Goal: Navigation & Orientation: Understand site structure

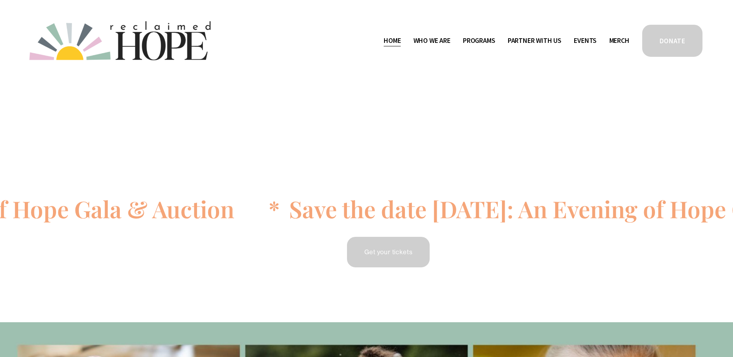
click at [0, 0] on span "Work With Us" at bounding box center [0, 0] width 0 height 0
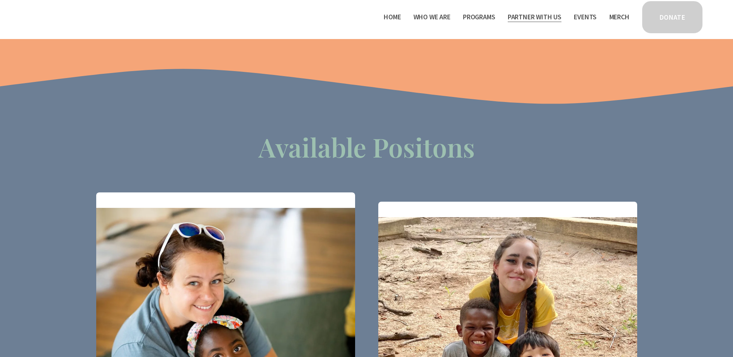
scroll to position [102, 0]
click at [0, 0] on span "Thrive Support Groups" at bounding box center [0, 0] width 0 height 0
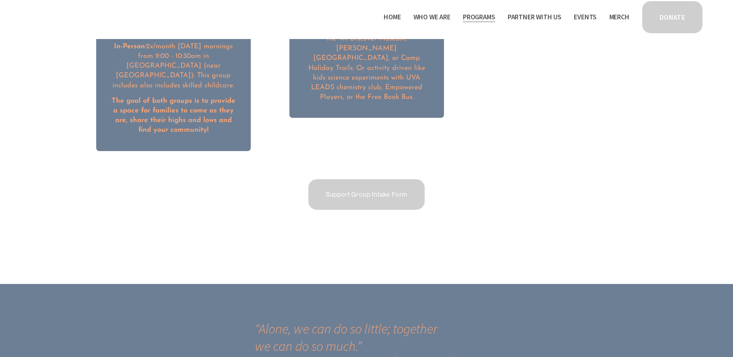
scroll to position [1317, 0]
click at [387, 17] on link "Home" at bounding box center [392, 17] width 17 height 12
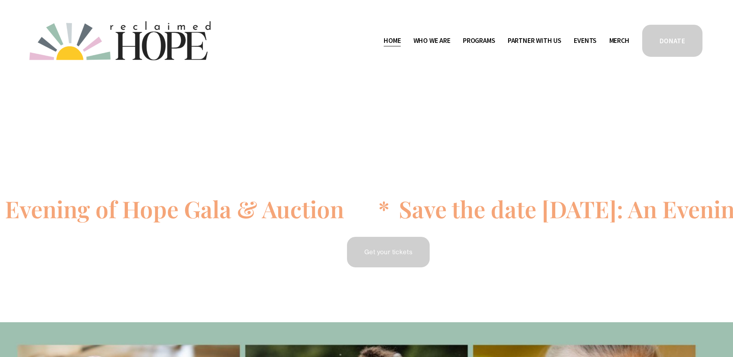
click at [0, 0] on span "Staff & Board" at bounding box center [0, 0] width 0 height 0
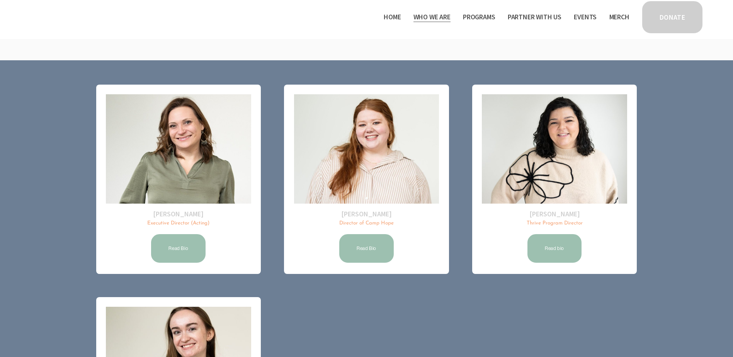
scroll to position [84, 0]
click at [0, 0] on span "Program Partners" at bounding box center [0, 0] width 0 height 0
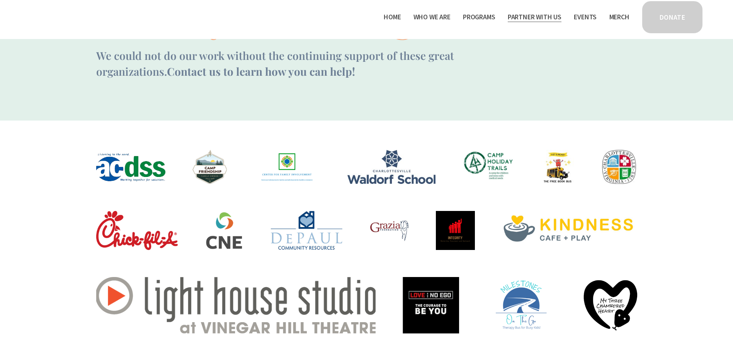
scroll to position [71, 0]
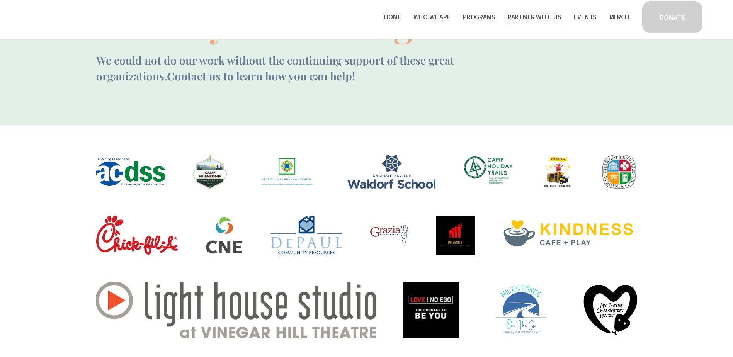
click at [617, 19] on link "Merch" at bounding box center [620, 17] width 20 height 12
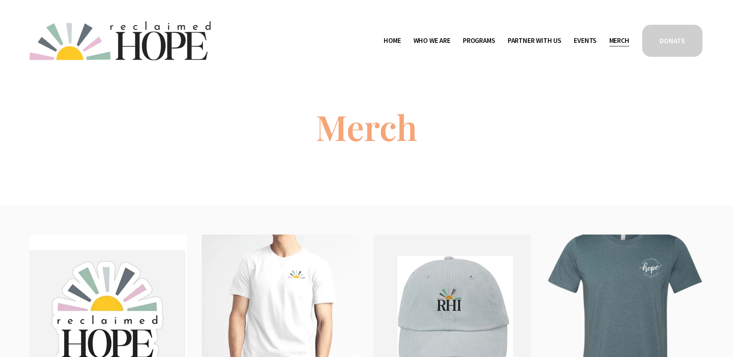
click at [0, 0] on span "Work With Us" at bounding box center [0, 0] width 0 height 0
